Goal: Ask a question

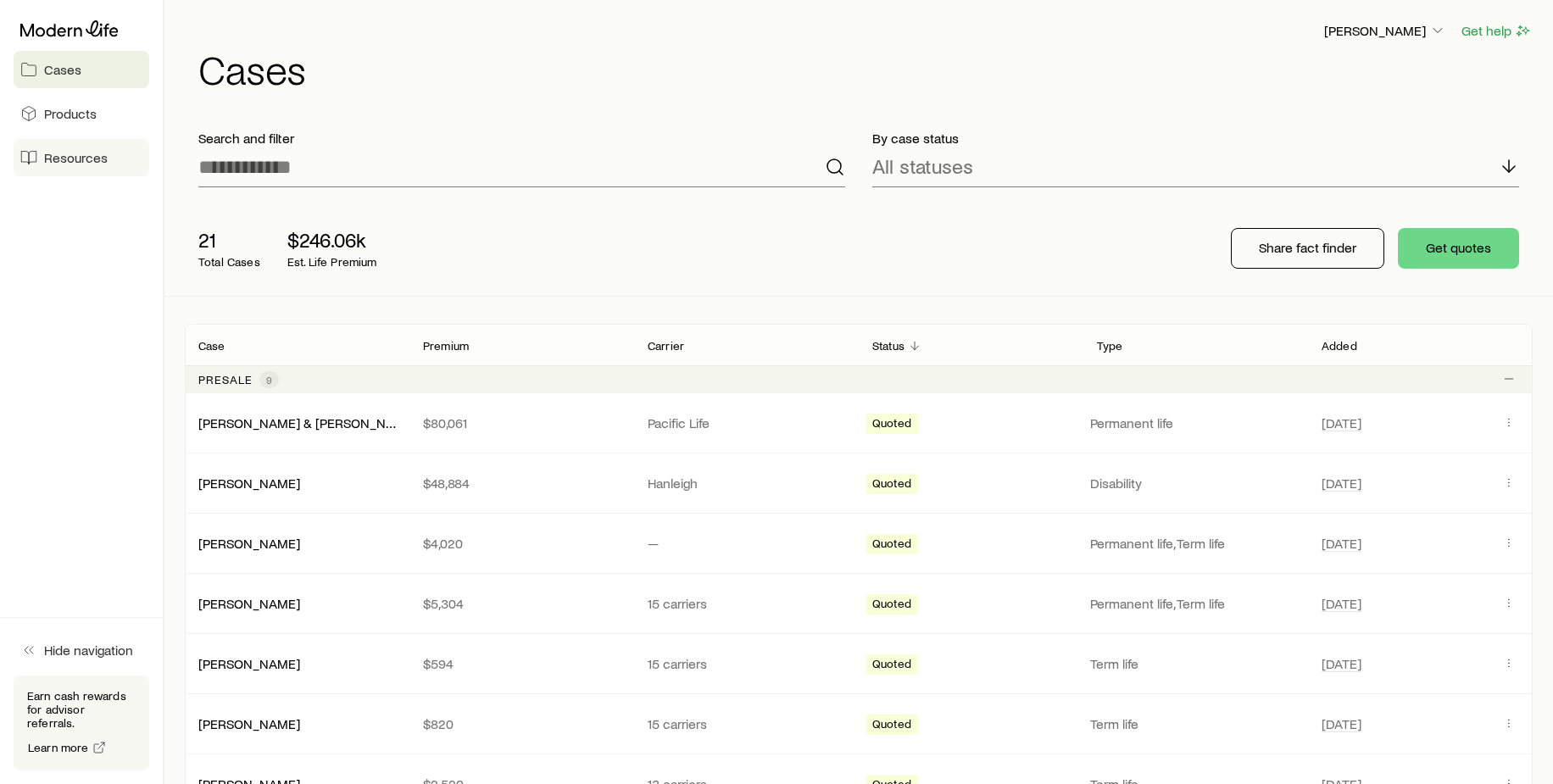
click at [65, 149] on span "Resources" at bounding box center [76, 158] width 64 height 17
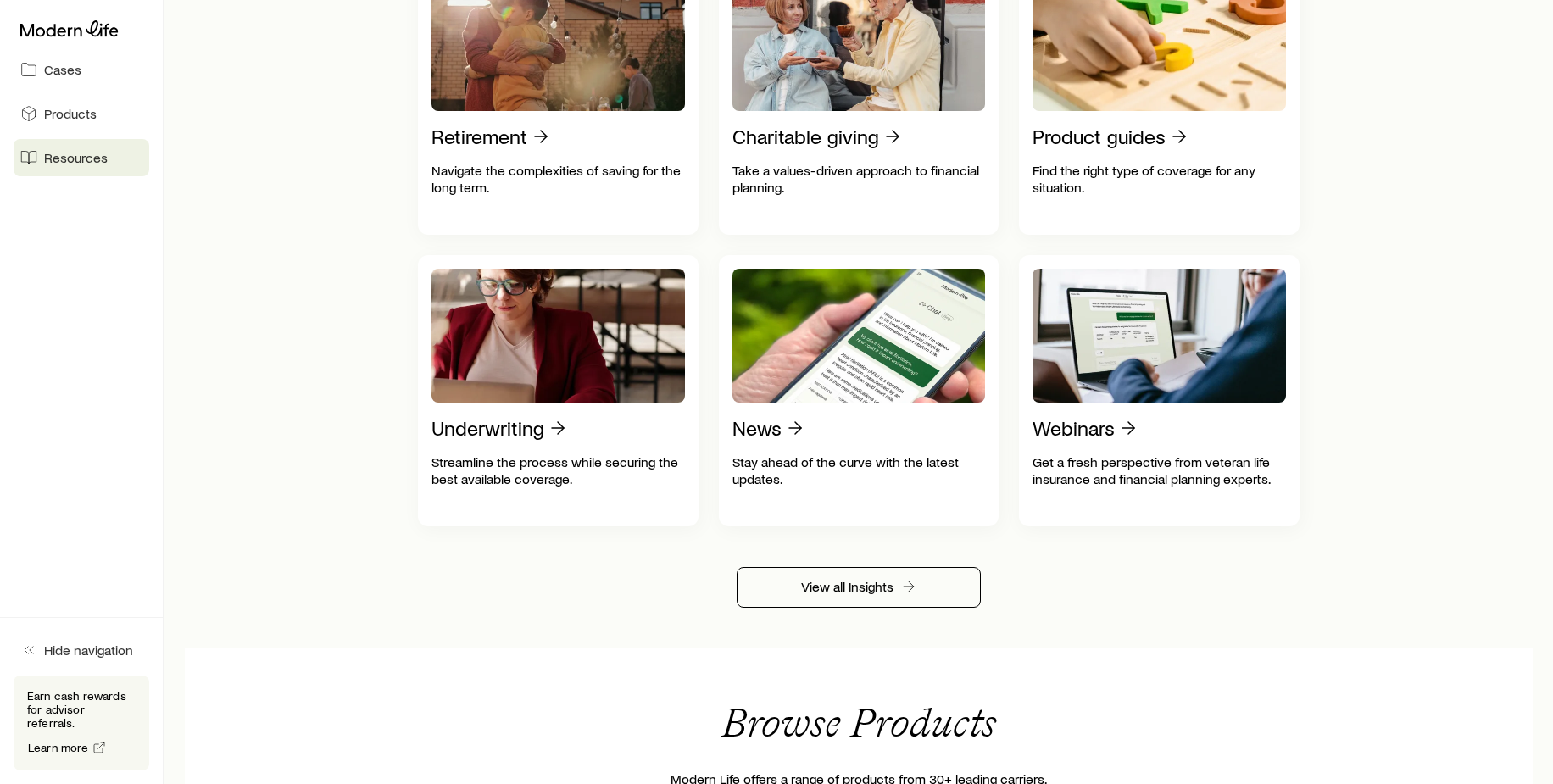
scroll to position [641, 0]
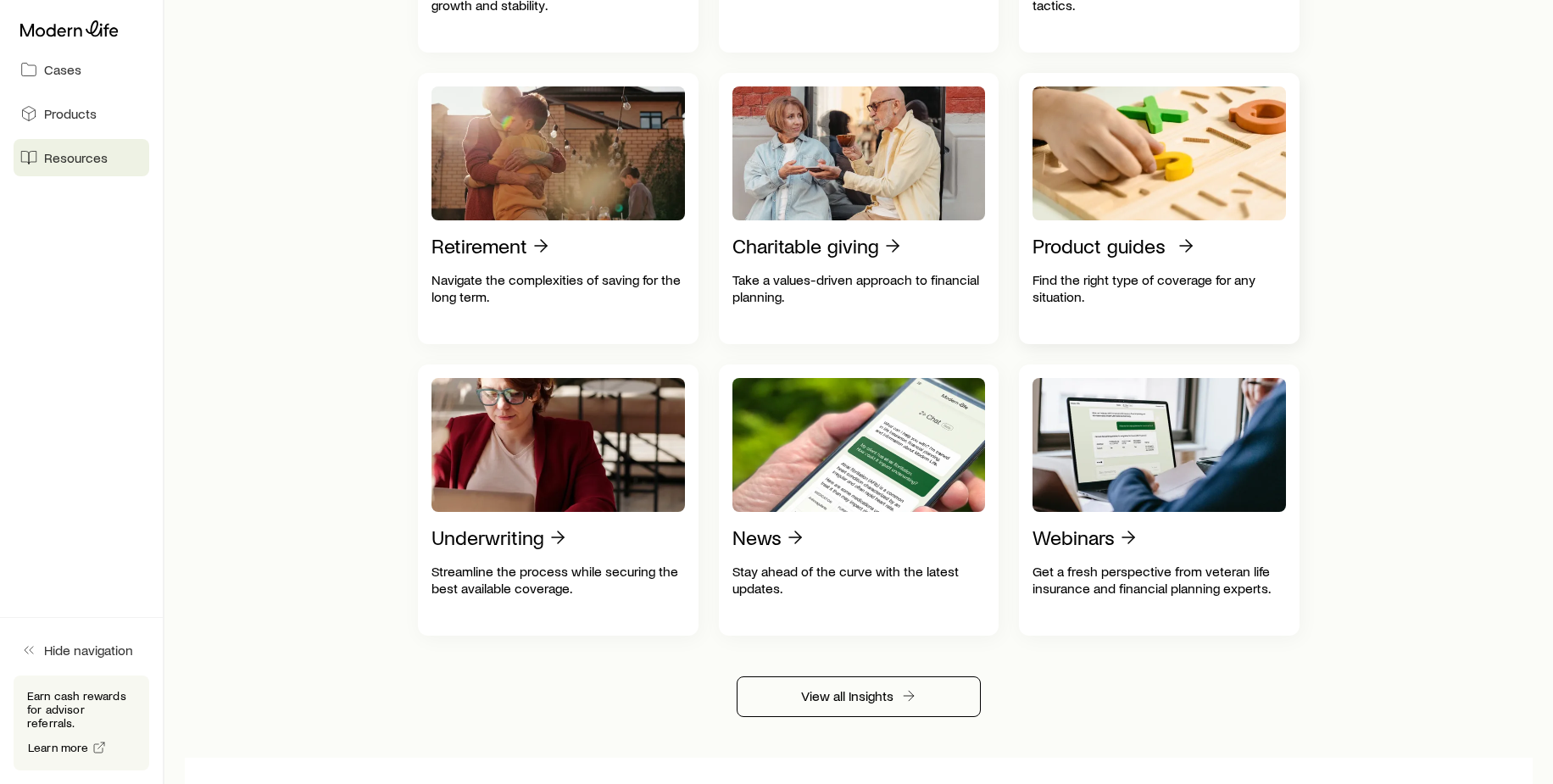
click at [1123, 272] on p "Find the right type of coverage for any situation." at bounding box center [1160, 289] width 254 height 34
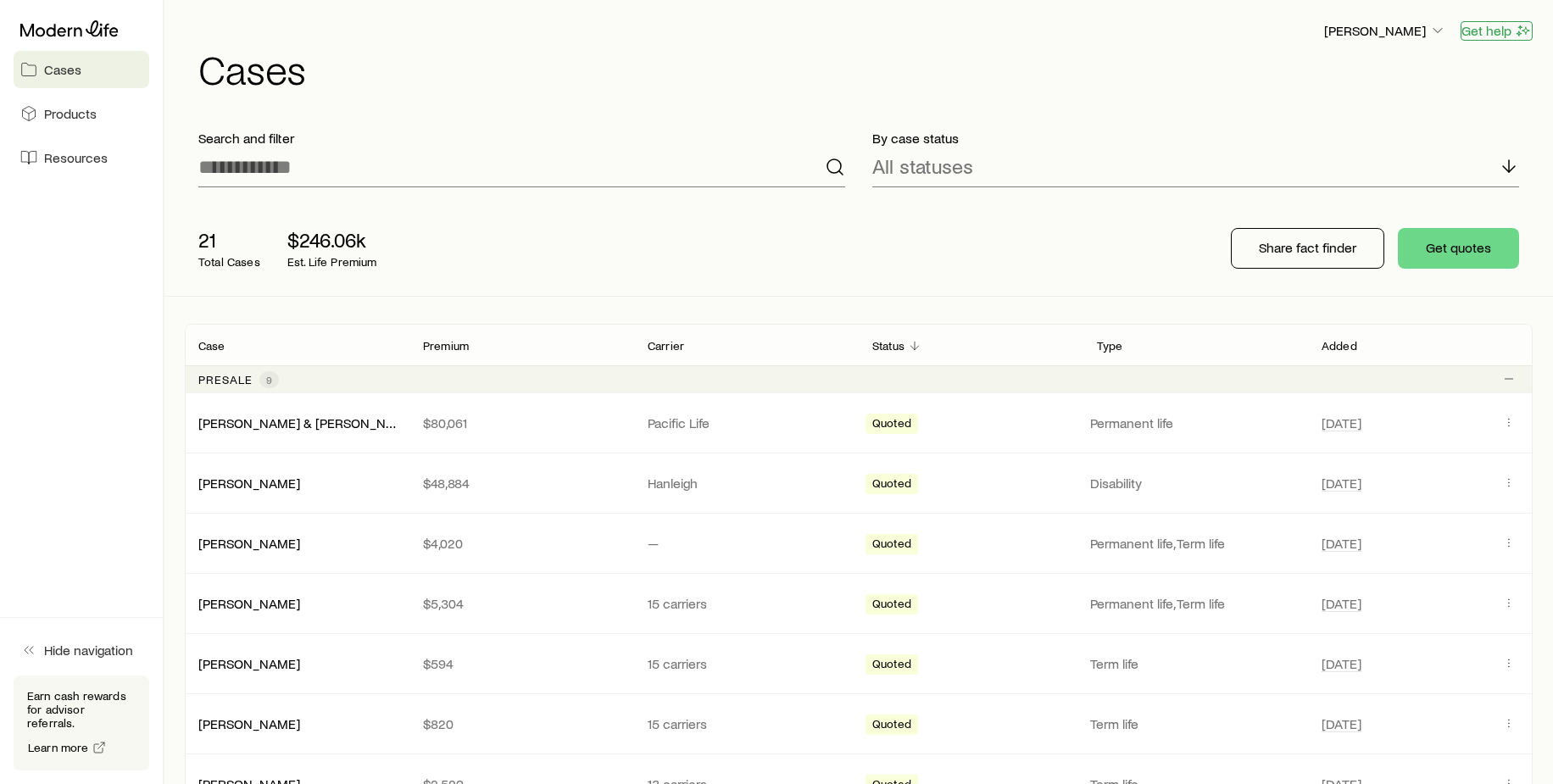
click at [1474, 23] on button "Get help" at bounding box center [1497, 31] width 72 height 20
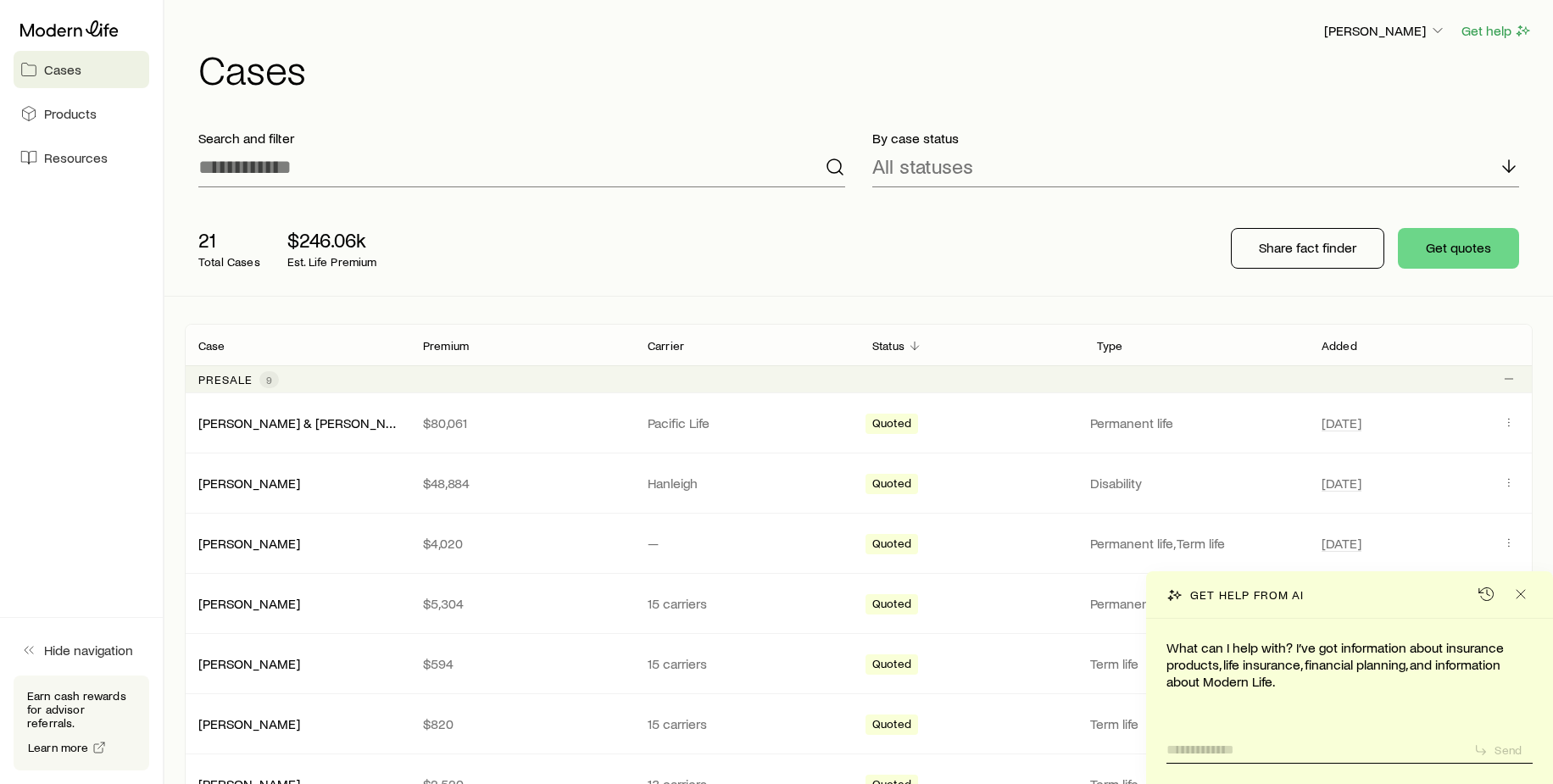
click at [1273, 748] on textarea at bounding box center [1313, 745] width 293 height 26
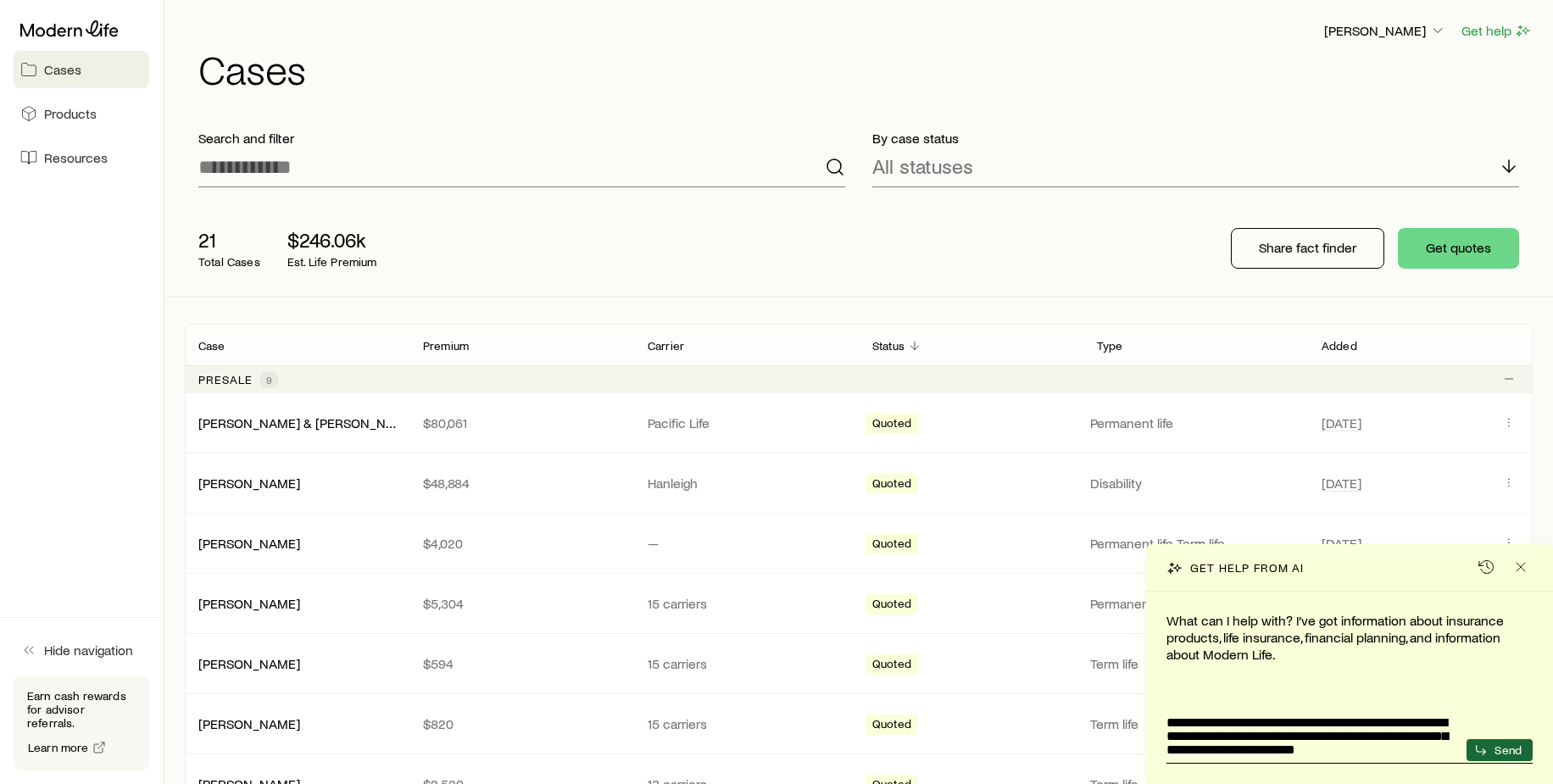
type textarea "**********"
click at [1474, 745] on button "Send" at bounding box center [1499, 749] width 66 height 22
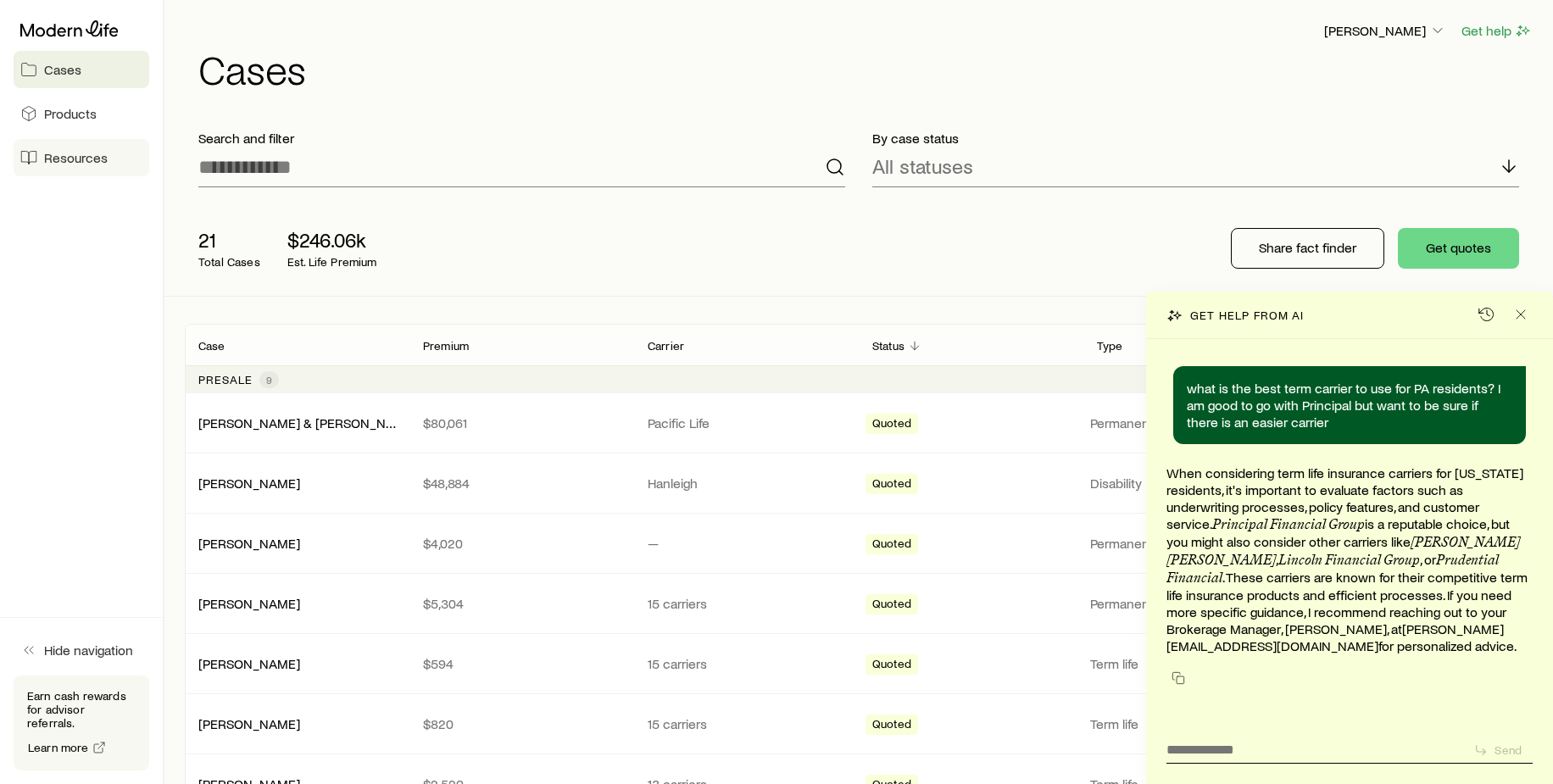
click at [77, 152] on span "Resources" at bounding box center [76, 158] width 64 height 17
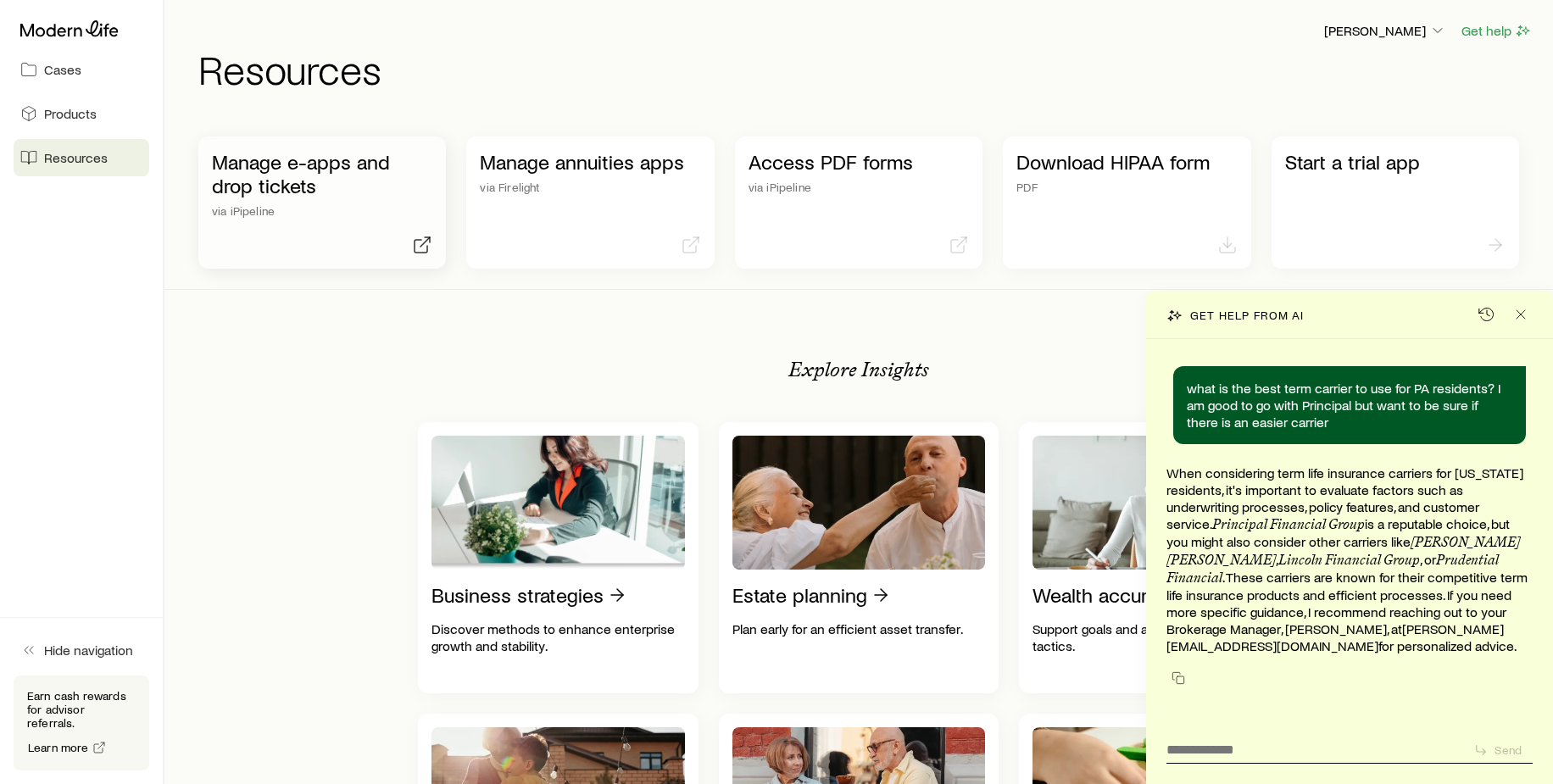
click at [301, 167] on p "Manage e-apps and drop tickets" at bounding box center [322, 174] width 220 height 48
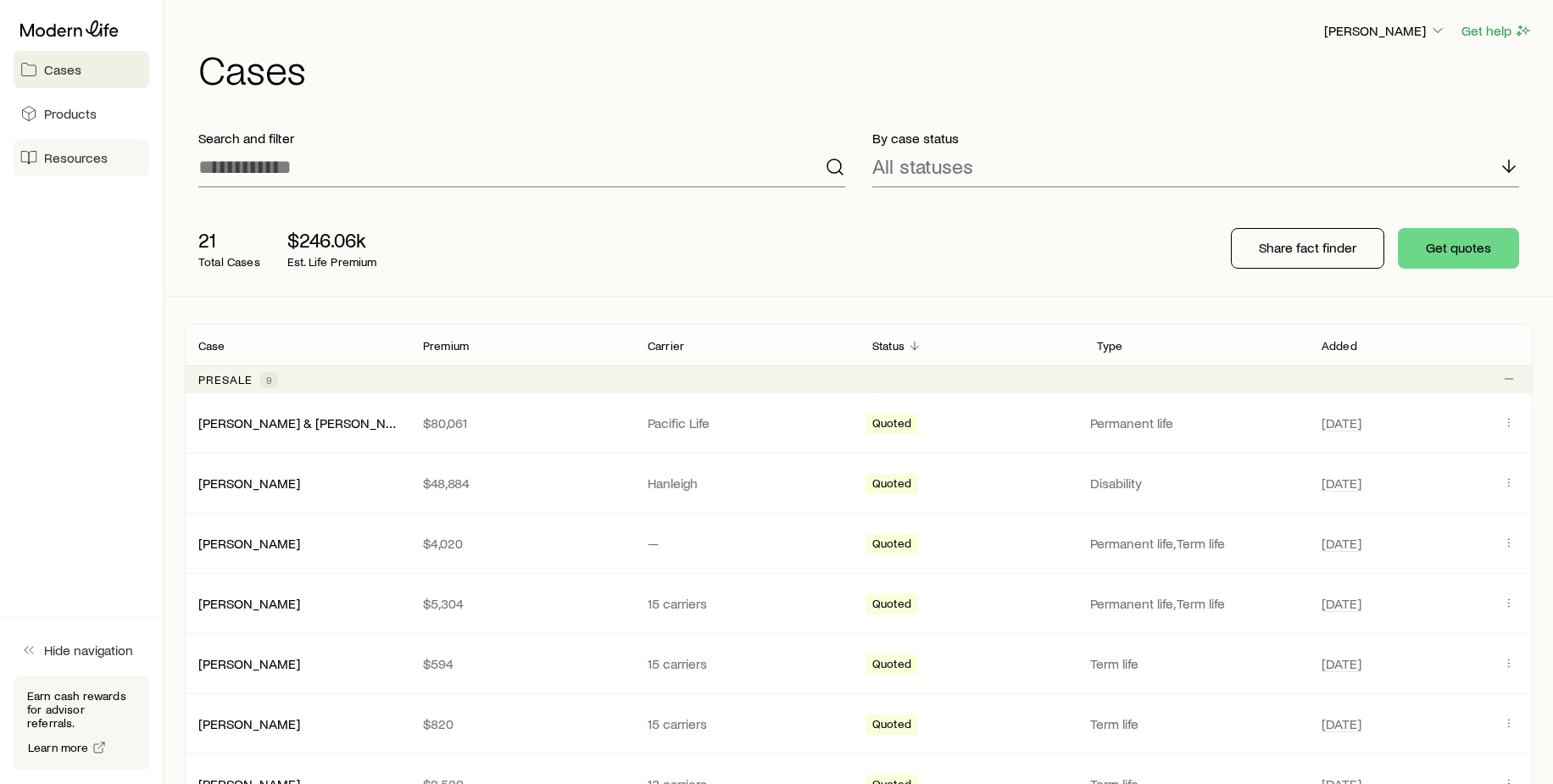
click at [82, 155] on span "Resources" at bounding box center [76, 158] width 64 height 17
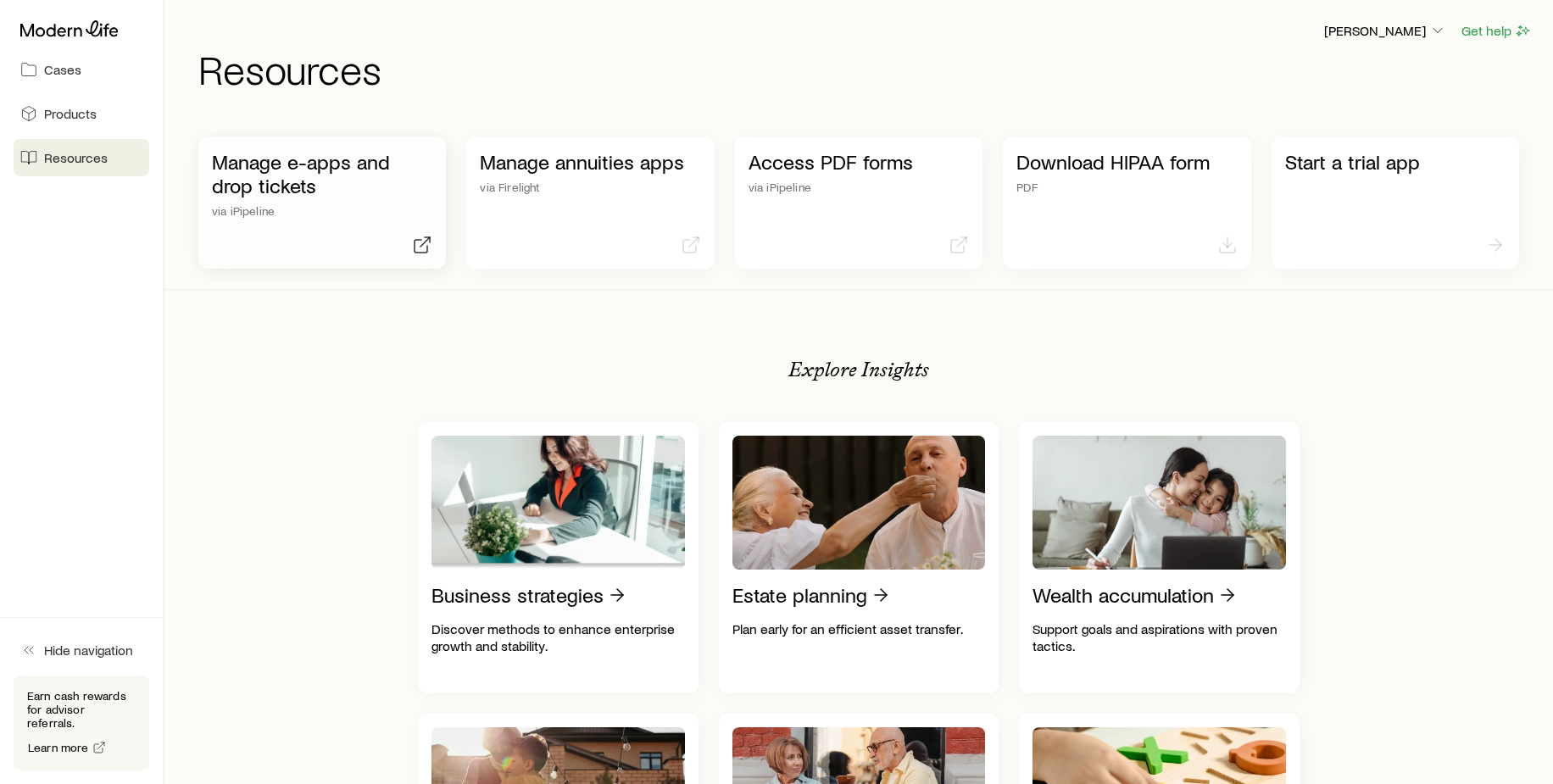
click at [335, 160] on p "Manage e-apps and drop tickets" at bounding box center [322, 174] width 220 height 48
click at [241, 160] on p "Manage e-apps and drop tickets" at bounding box center [322, 174] width 220 height 48
click at [281, 166] on p "Manage e-apps and drop tickets" at bounding box center [322, 174] width 220 height 48
click at [287, 181] on p "Manage e-apps and drop tickets" at bounding box center [322, 174] width 220 height 48
click at [266, 185] on p "Manage e-apps and drop tickets" at bounding box center [322, 174] width 220 height 48
